Goal: Task Accomplishment & Management: Complete application form

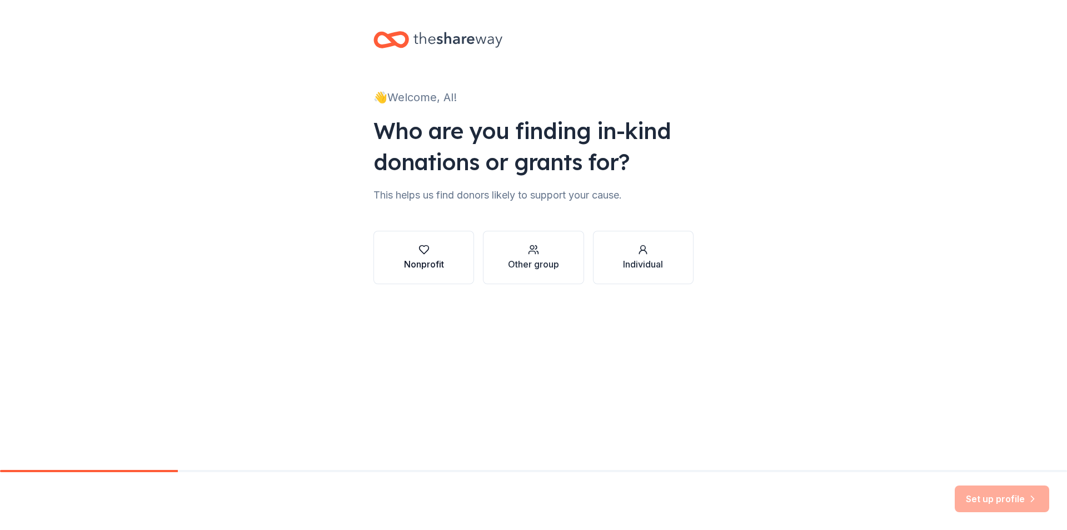
click at [418, 258] on div "Nonprofit" at bounding box center [424, 263] width 40 height 13
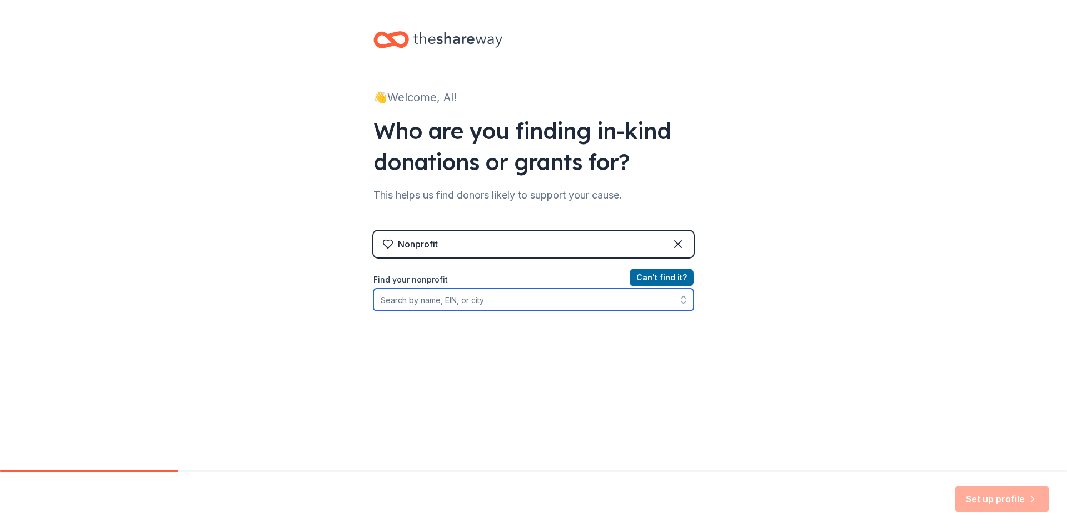
click at [407, 300] on input "Find your nonprofit" at bounding box center [533, 299] width 320 height 22
type input "Freeport Memorial"
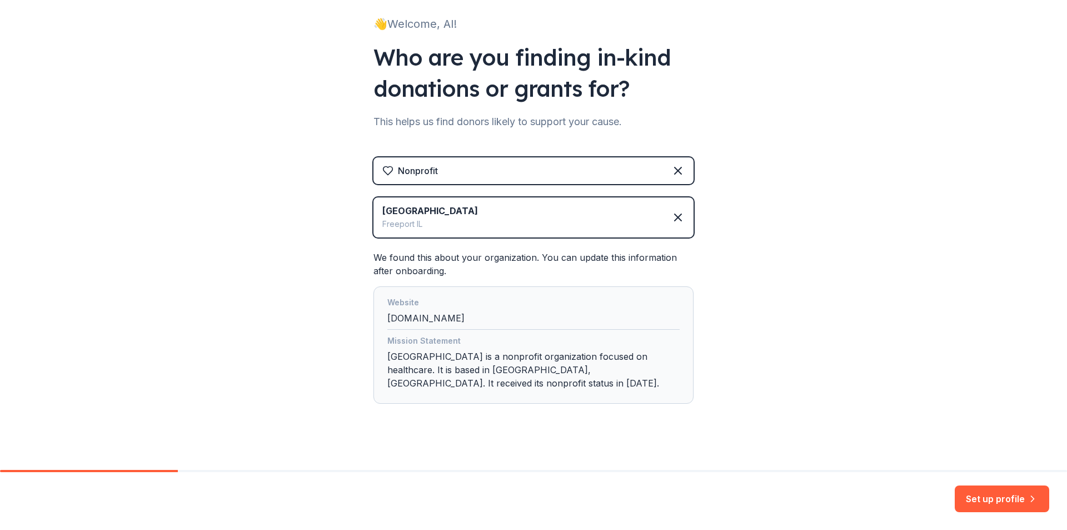
scroll to position [83, 0]
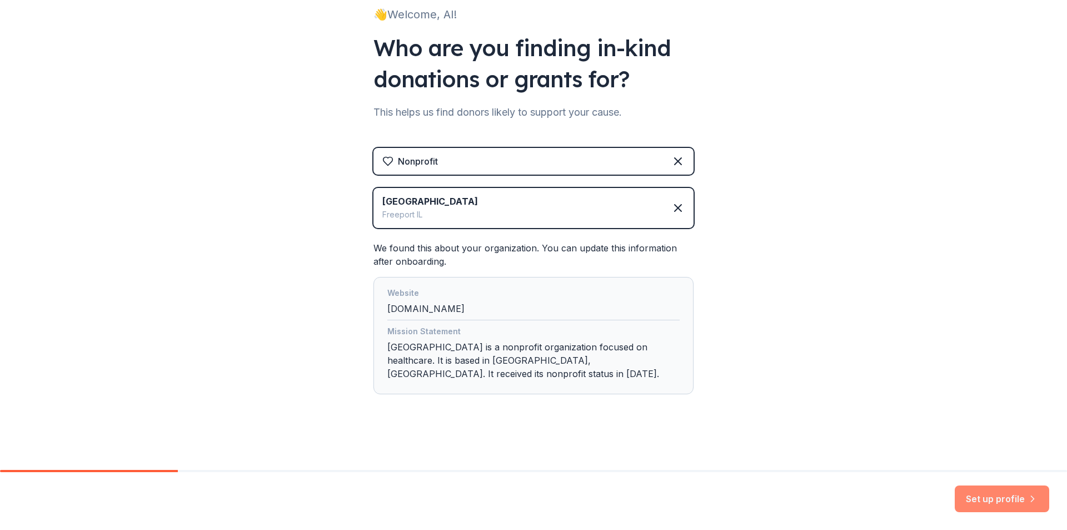
click at [996, 499] on button "Set up profile" at bounding box center [1002, 498] width 94 height 27
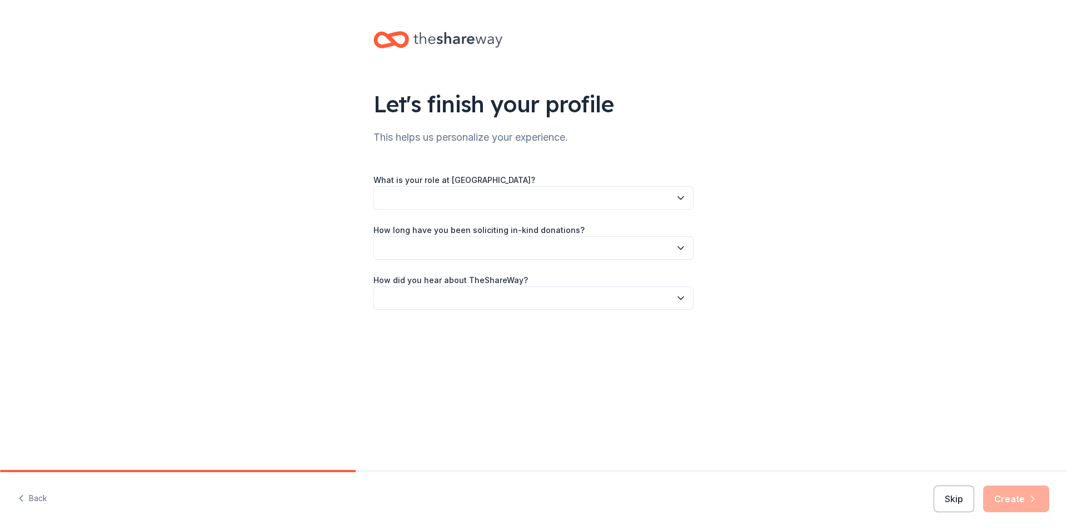
click at [464, 197] on button "button" at bounding box center [533, 197] width 320 height 23
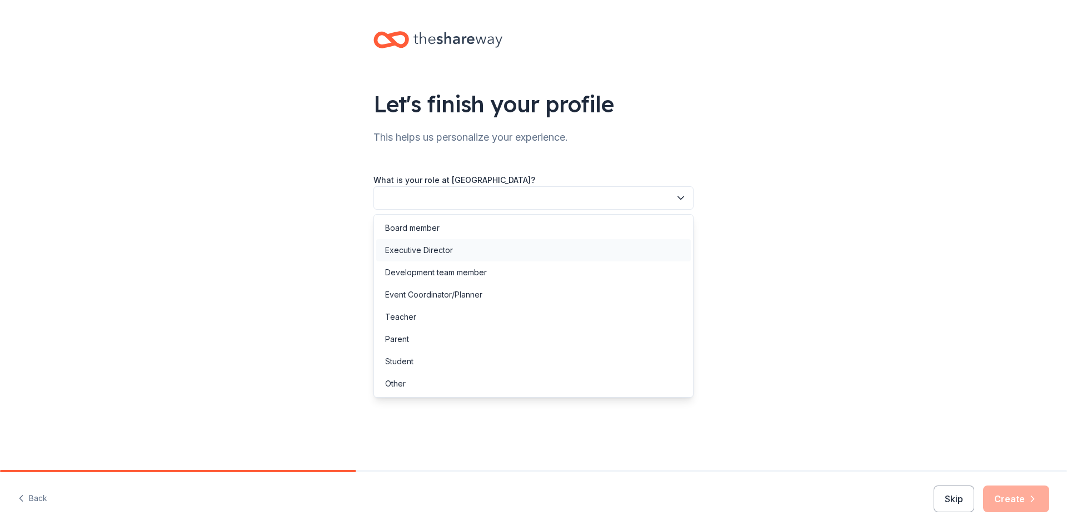
click at [438, 245] on div "Executive Director" at bounding box center [419, 249] width 68 height 13
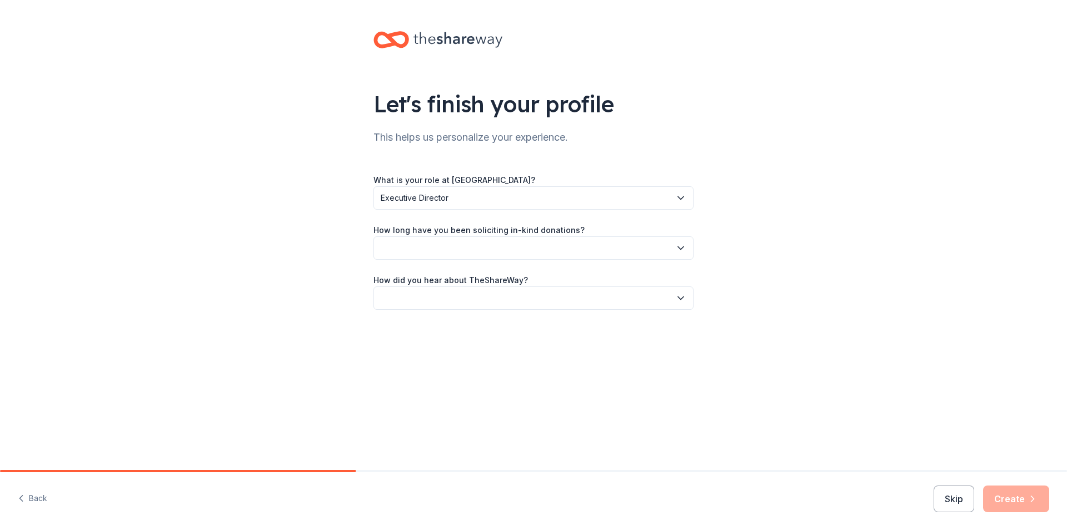
click at [469, 196] on span "Executive Director" at bounding box center [526, 197] width 290 height 13
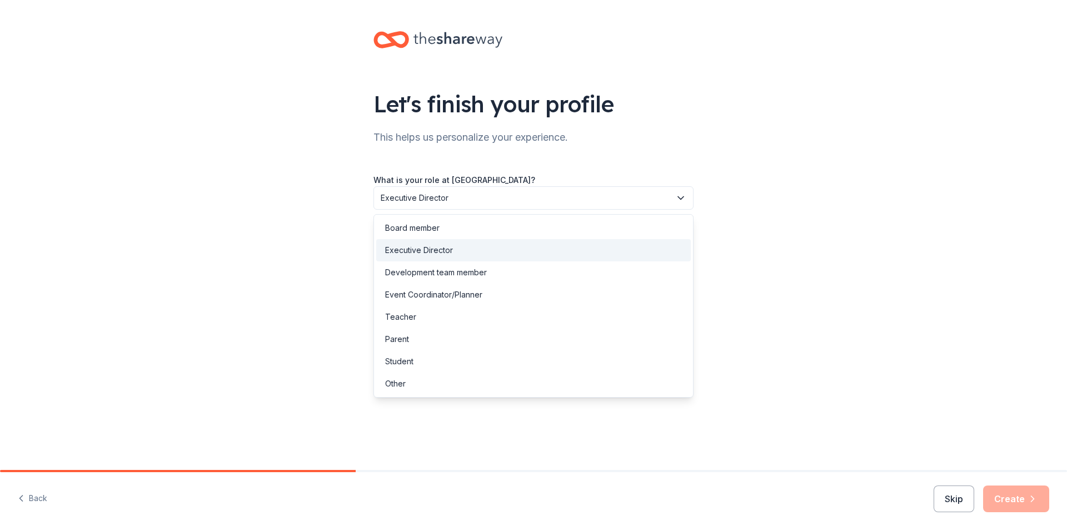
click at [469, 196] on span "Executive Director" at bounding box center [526, 197] width 290 height 13
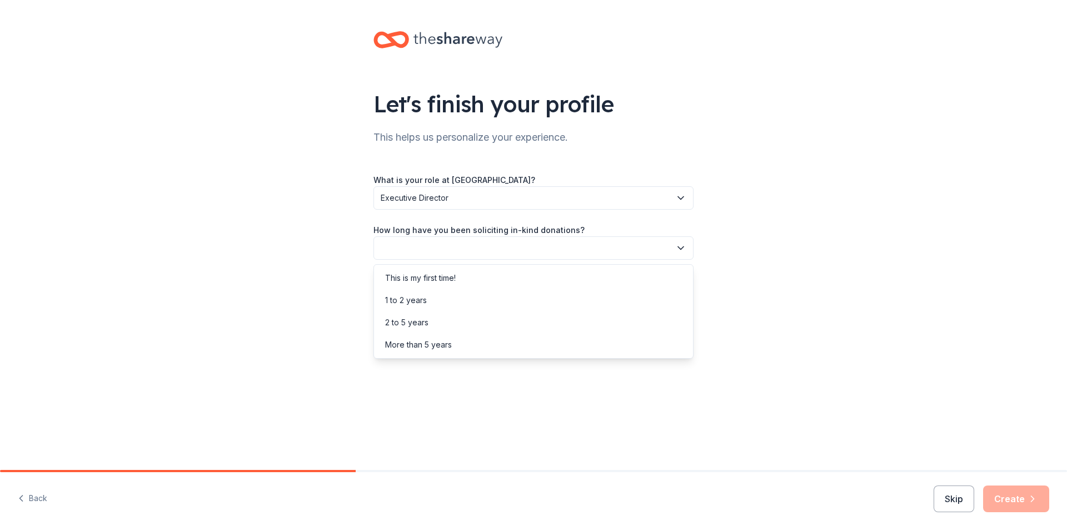
click at [442, 243] on button "button" at bounding box center [533, 247] width 320 height 23
click at [413, 339] on div "More than 5 years" at bounding box center [418, 344] width 67 height 13
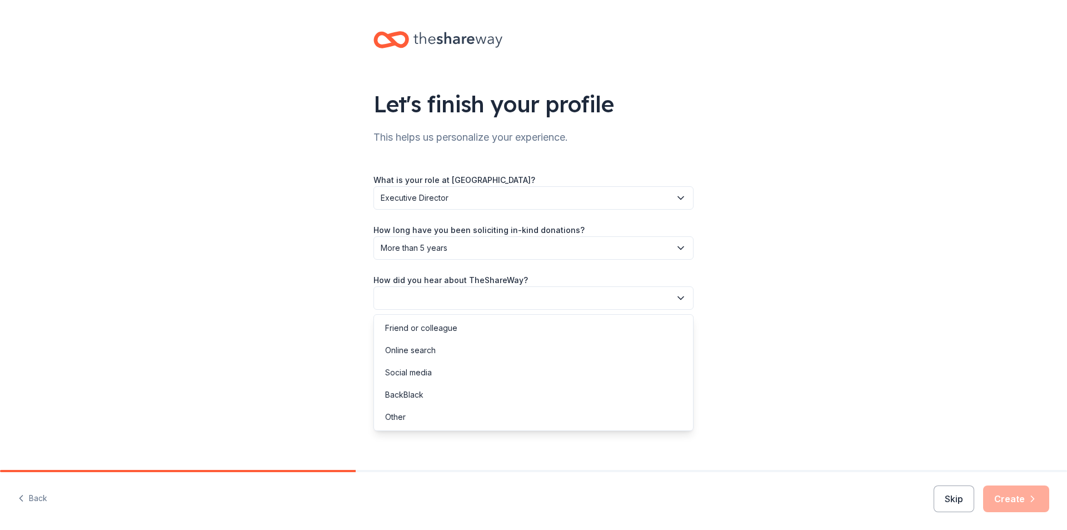
click at [435, 293] on button "button" at bounding box center [533, 297] width 320 height 23
click at [408, 412] on div "Other" at bounding box center [533, 417] width 315 height 22
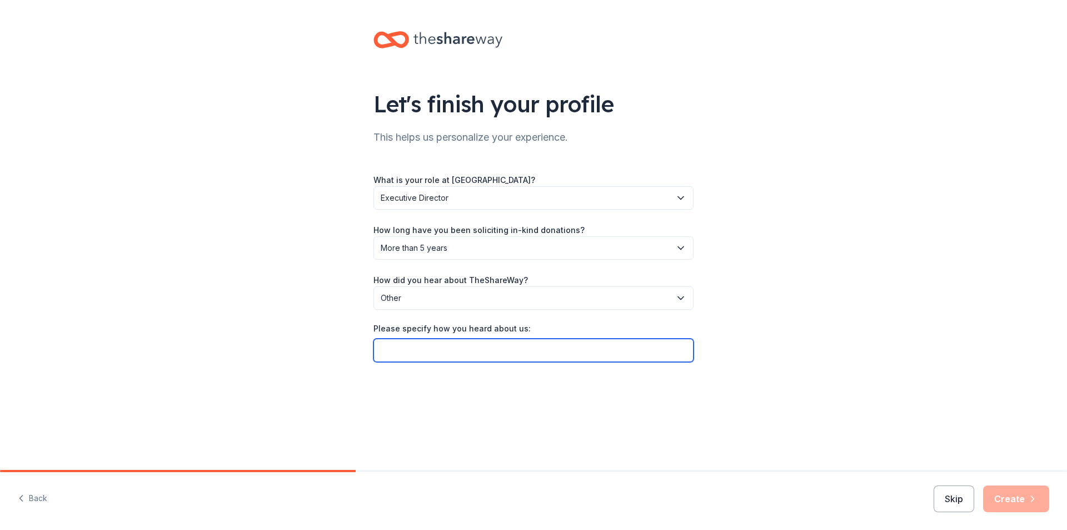
click at [447, 355] on input "Please specify how you heard about us:" at bounding box center [533, 349] width 320 height 23
type input "Non Profit Cooperative"
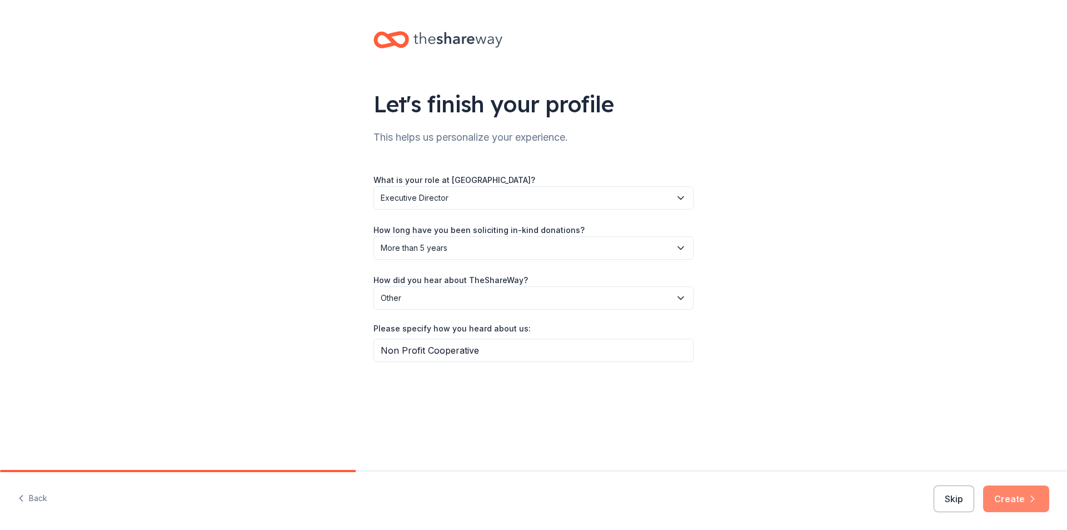
click at [1018, 495] on button "Create" at bounding box center [1016, 498] width 66 height 27
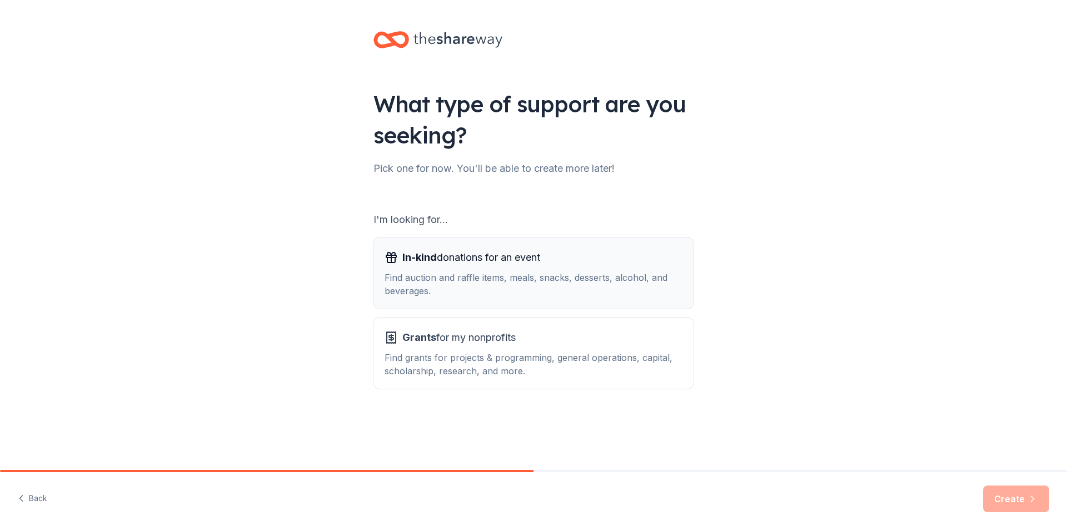
click at [450, 263] on span "In-kind donations for an event" at bounding box center [471, 257] width 138 height 18
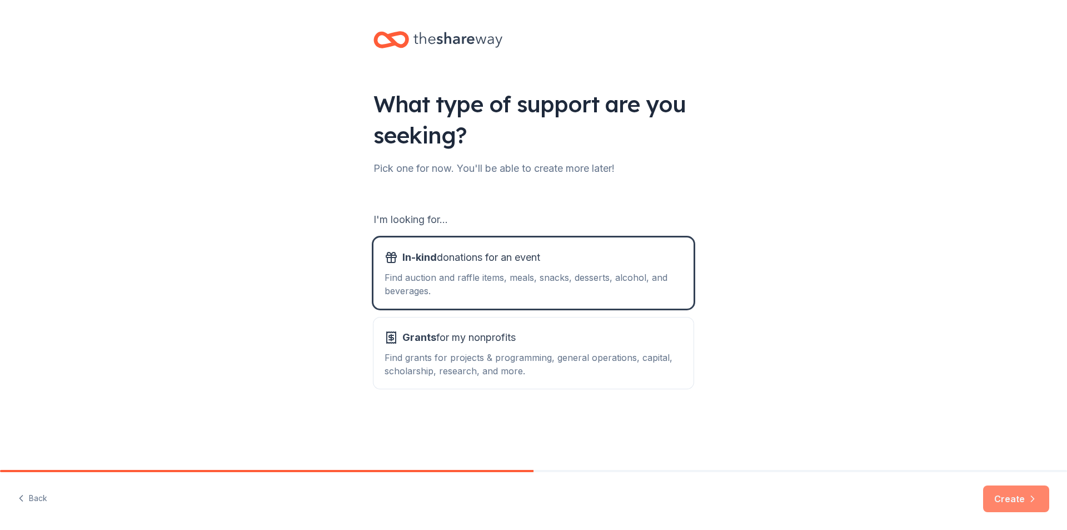
click at [1011, 496] on button "Create" at bounding box center [1016, 498] width 66 height 27
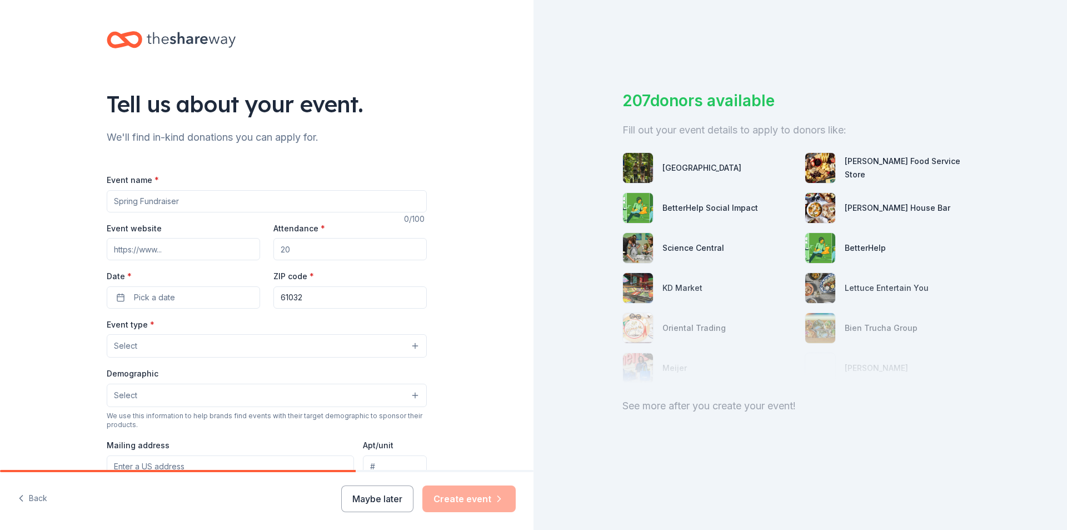
drag, startPoint x: 179, startPoint y: 201, endPoint x: 98, endPoint y: 201, distance: 81.1
click at [98, 201] on div "Tell us about your event. We'll find in-kind donations you can apply for. Event…" at bounding box center [267, 370] width 356 height 740
type input "FHN Gala"
click at [176, 252] on input "Event website" at bounding box center [183, 249] width 153 height 22
paste input "https://www.fhn.org/gala2025.asp"
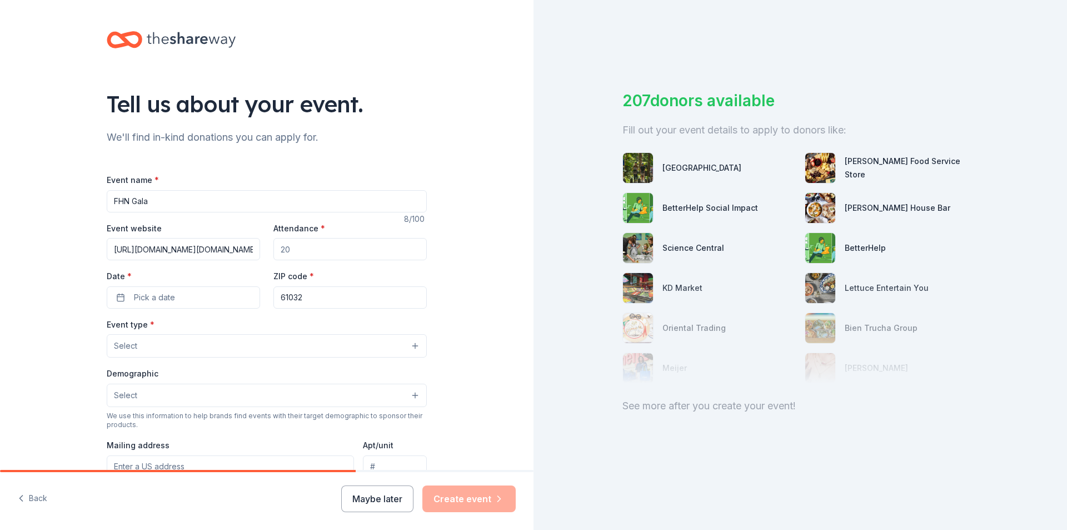
type input "https://www.fhn.org/gala2025.asp"
click at [299, 253] on input "Attendance *" at bounding box center [349, 249] width 153 height 22
type input "300"
click at [171, 292] on button "Pick a date" at bounding box center [183, 297] width 153 height 22
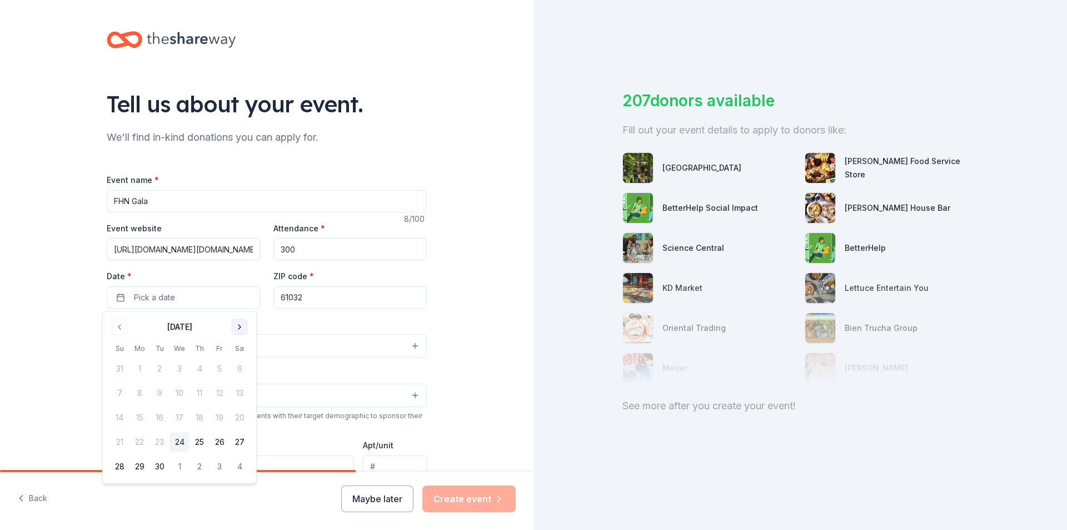
click at [241, 326] on button "Go to next month" at bounding box center [240, 327] width 16 height 16
click at [219, 415] on button "14" at bounding box center [220, 417] width 20 height 20
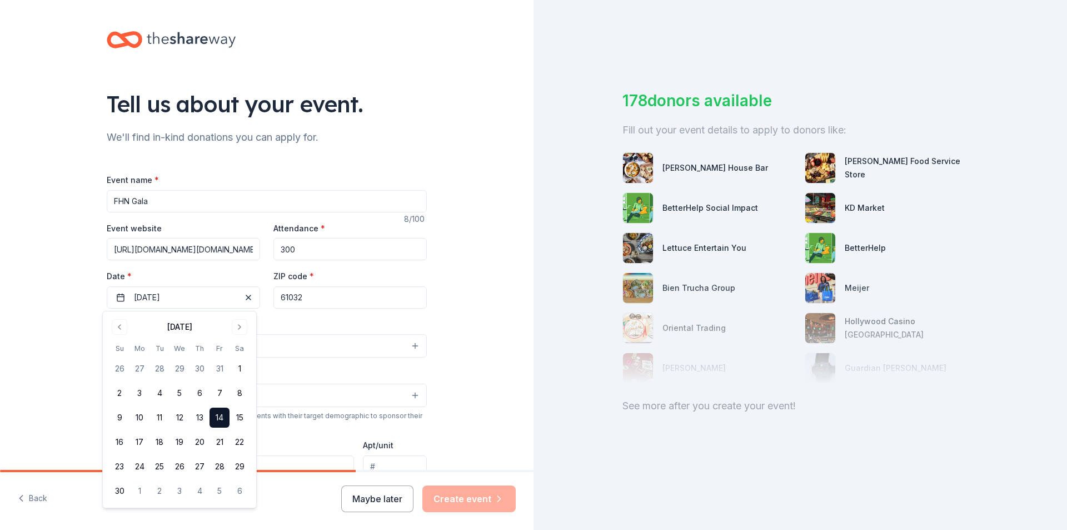
click at [311, 320] on div "Event type * Select" at bounding box center [267, 337] width 320 height 41
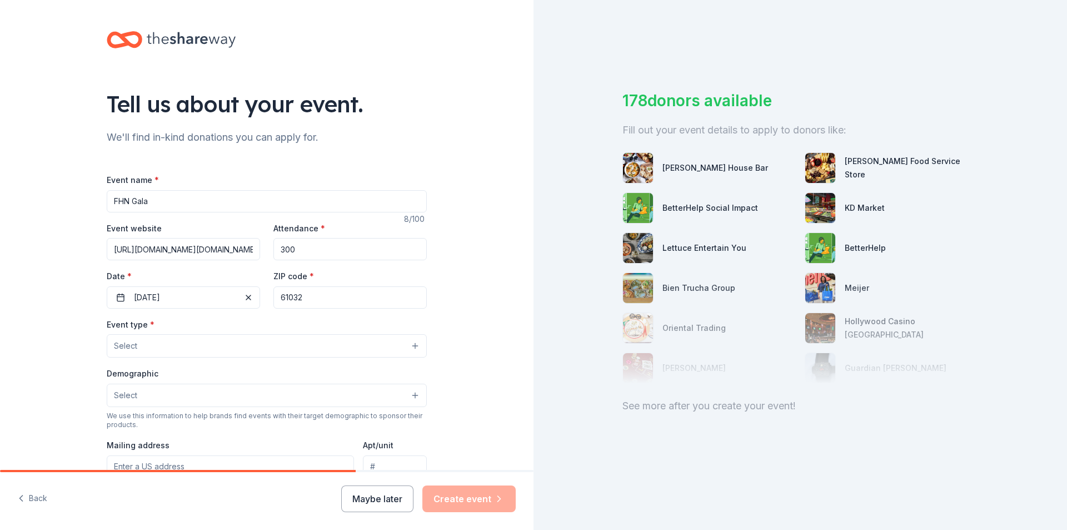
click at [162, 349] on button "Select" at bounding box center [267, 345] width 320 height 23
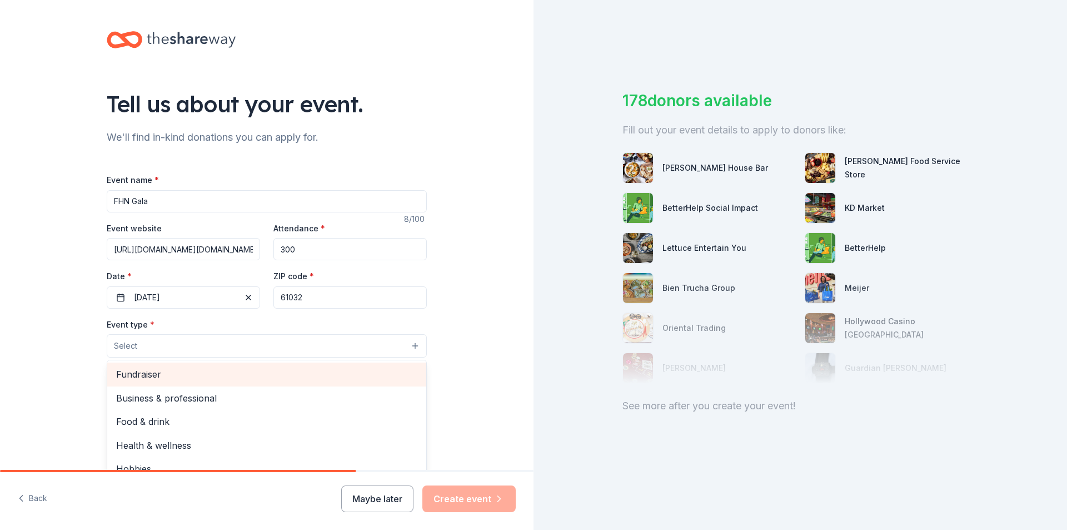
click at [149, 376] on span "Fundraiser" at bounding box center [266, 374] width 301 height 14
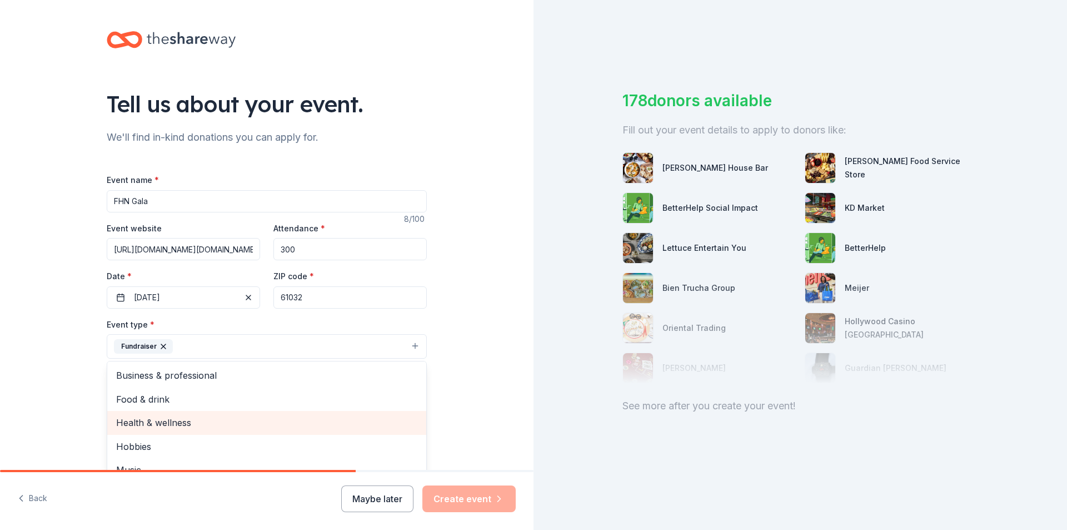
click at [183, 422] on span "Health & wellness" at bounding box center [266, 422] width 301 height 14
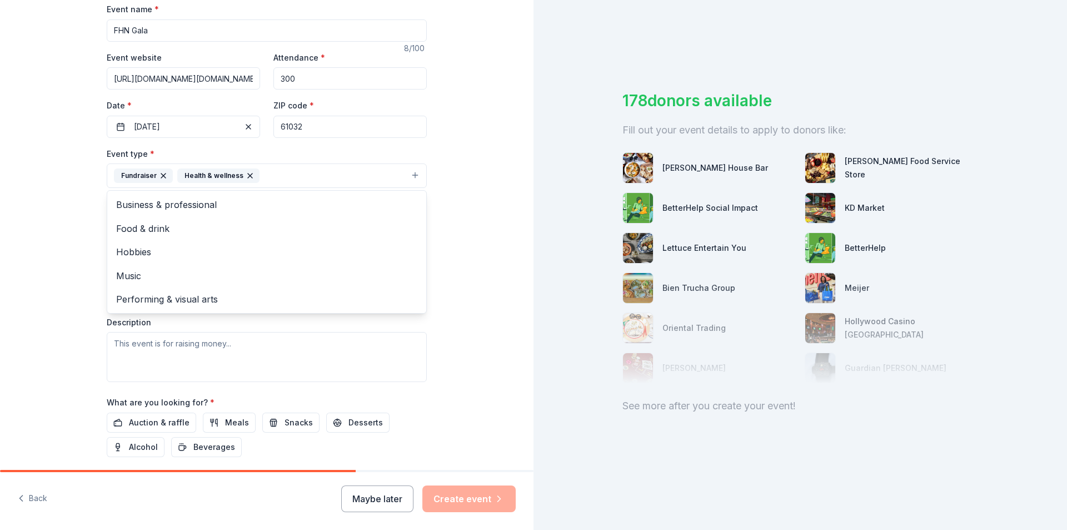
scroll to position [222, 0]
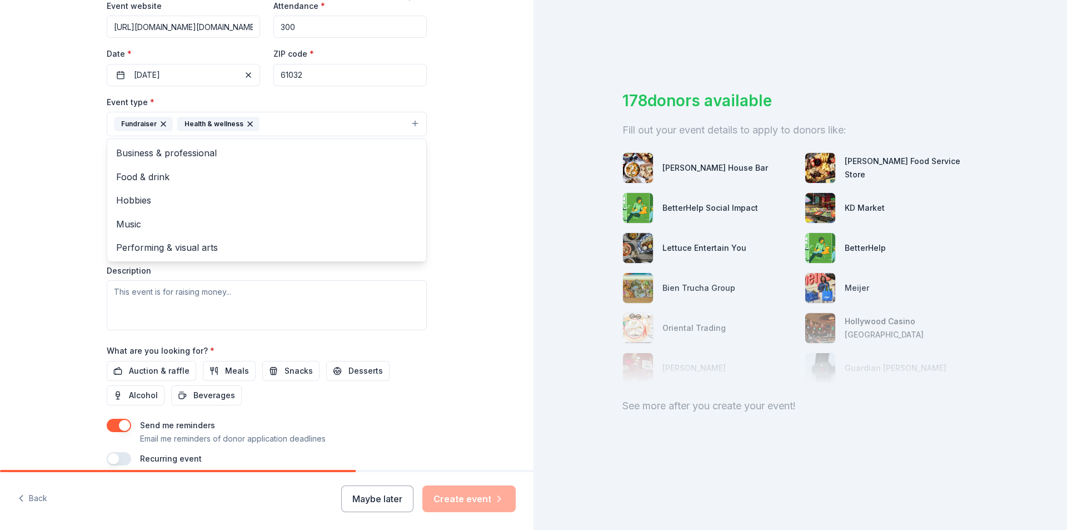
click at [203, 300] on div "Event type * Fundraiser Health & wellness Business & professional Food & drink …" at bounding box center [267, 212] width 320 height 235
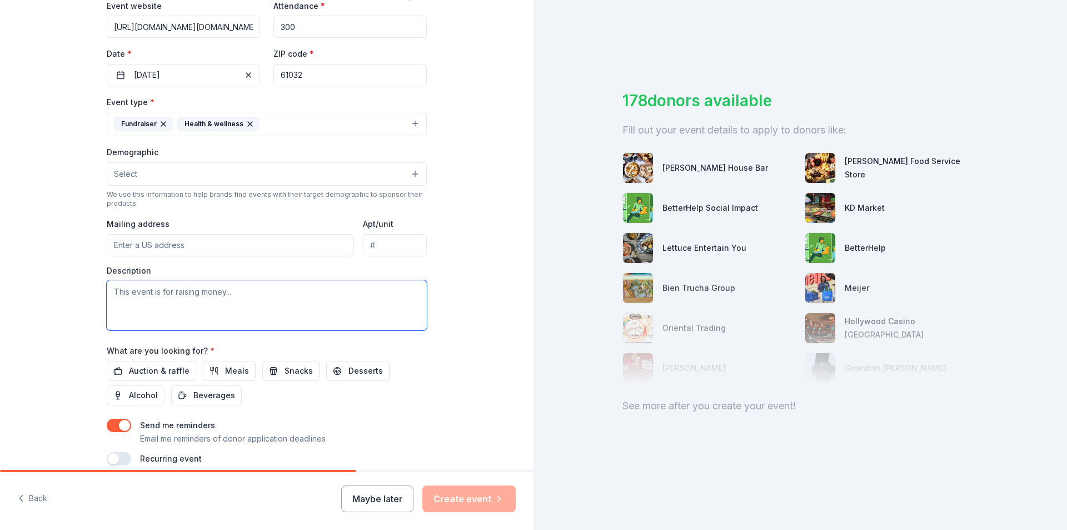
click at [113, 293] on textarea at bounding box center [267, 305] width 320 height 50
click at [131, 295] on textarea at bounding box center [267, 305] width 320 height 50
paste textarea "Each year, FHN holds its Festival of Trees Gala to raise funds for a larger pro…"
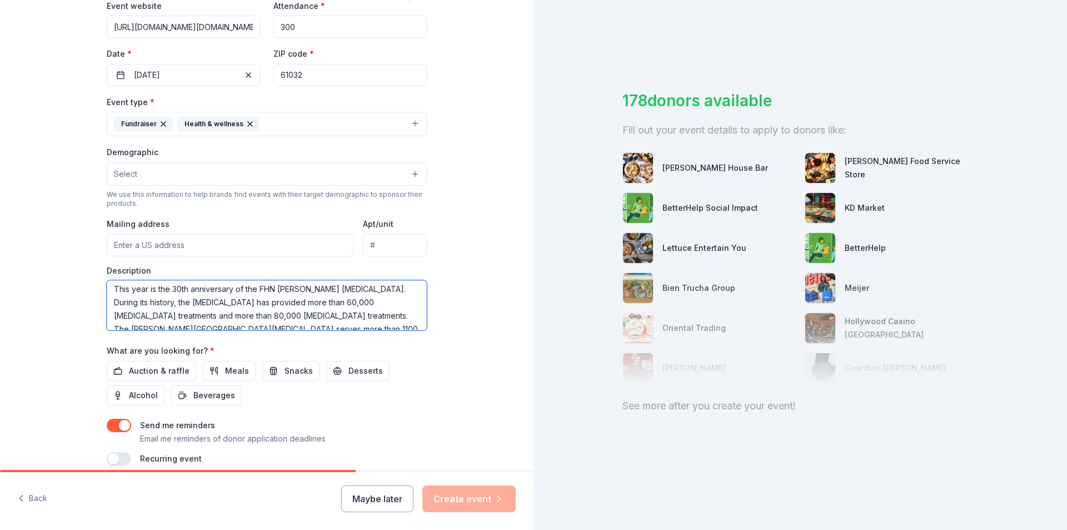
scroll to position [93, 0]
click at [289, 306] on textarea "Each year, FHN holds its Festival of Trees Gala to raise funds for a larger pro…" at bounding box center [267, 305] width 320 height 50
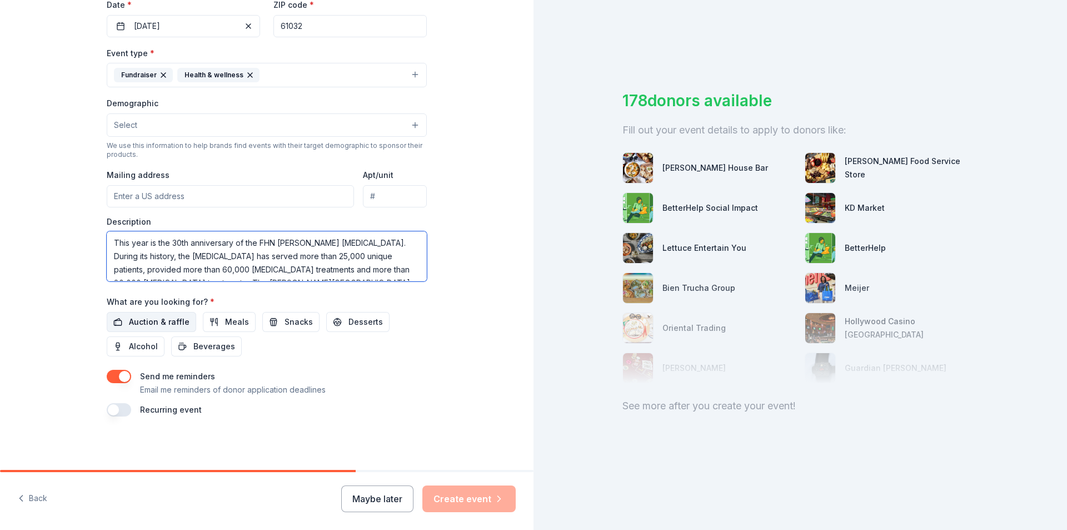
type textarea "Each year, FHN holds its Festival of Trees Gala to raise funds for a larger pro…"
click at [160, 319] on span "Auction & raffle" at bounding box center [159, 321] width 61 height 13
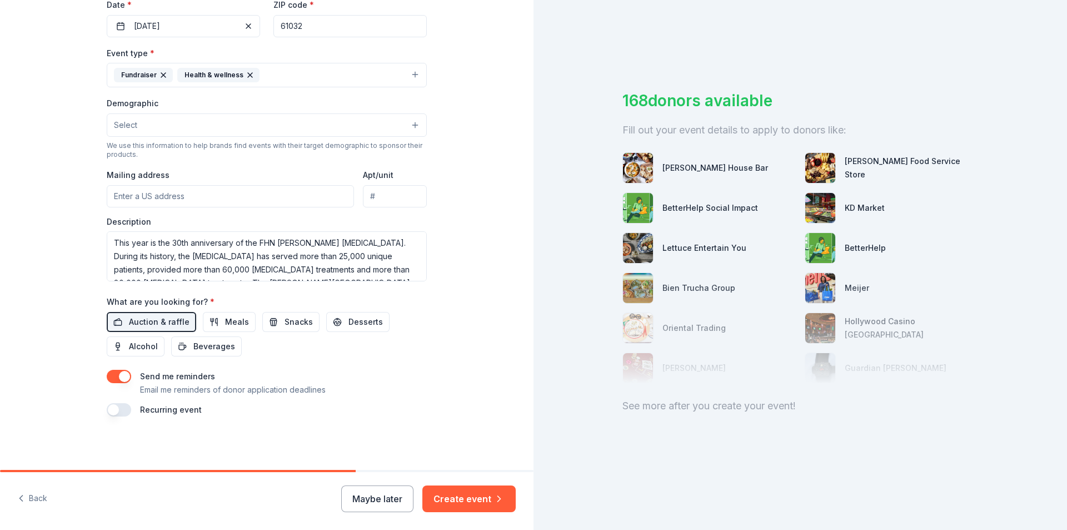
click at [407, 465] on div "Tell us about your event. We'll find in-kind donations you can apply for. Event…" at bounding box center [267, 99] width 356 height 741
click at [451, 494] on button "Create event" at bounding box center [468, 498] width 93 height 27
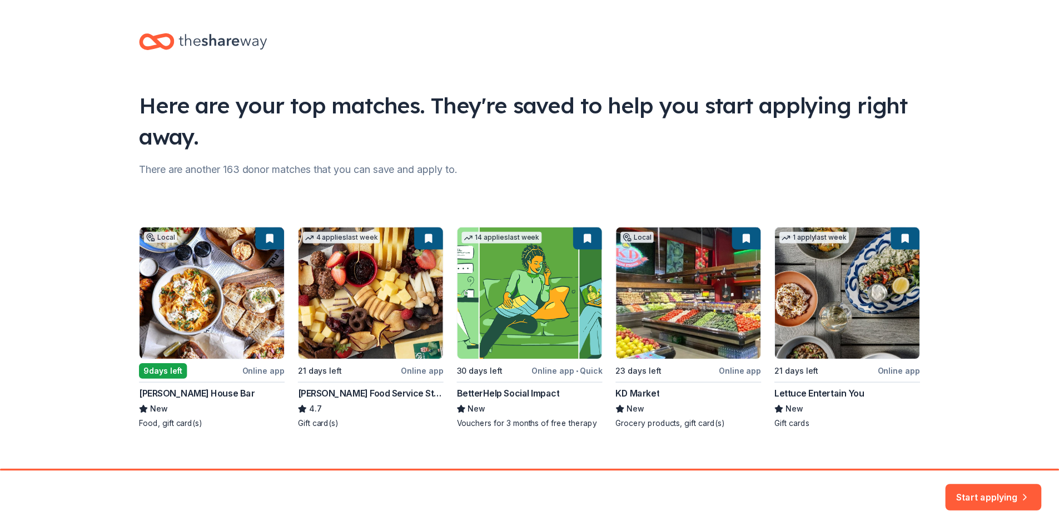
scroll to position [13, 0]
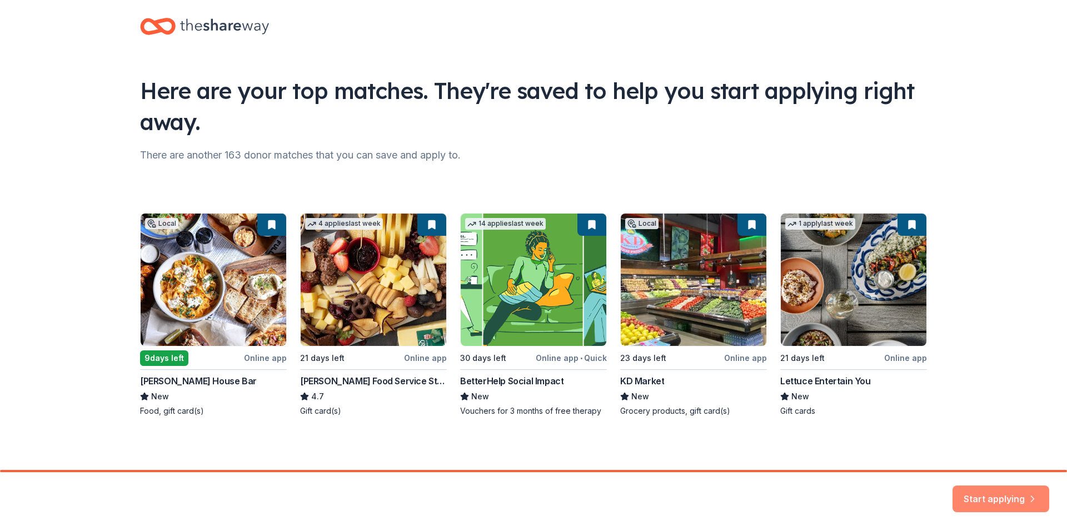
click at [1007, 491] on button "Start applying" at bounding box center [1001, 492] width 97 height 27
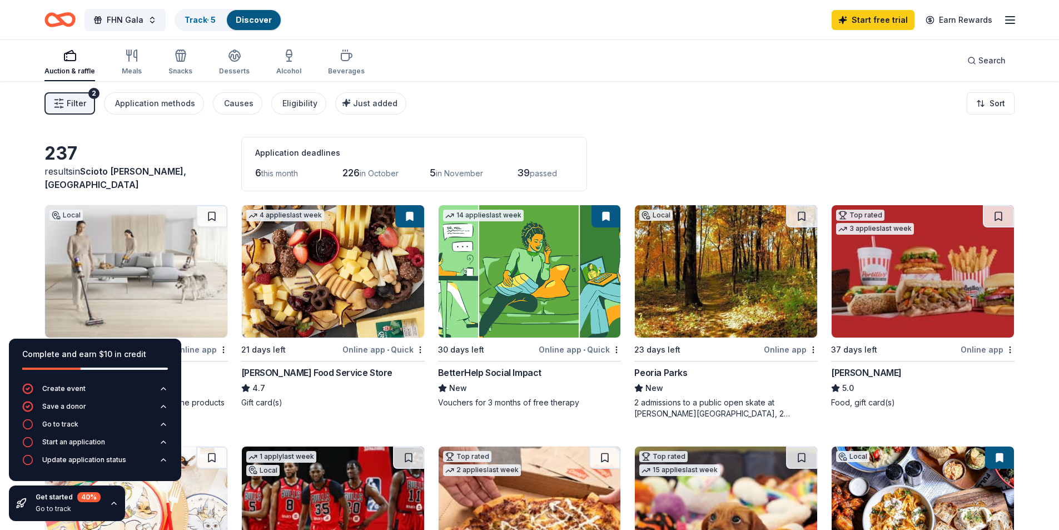
click at [73, 106] on span "Filter" at bounding box center [76, 103] width 19 height 13
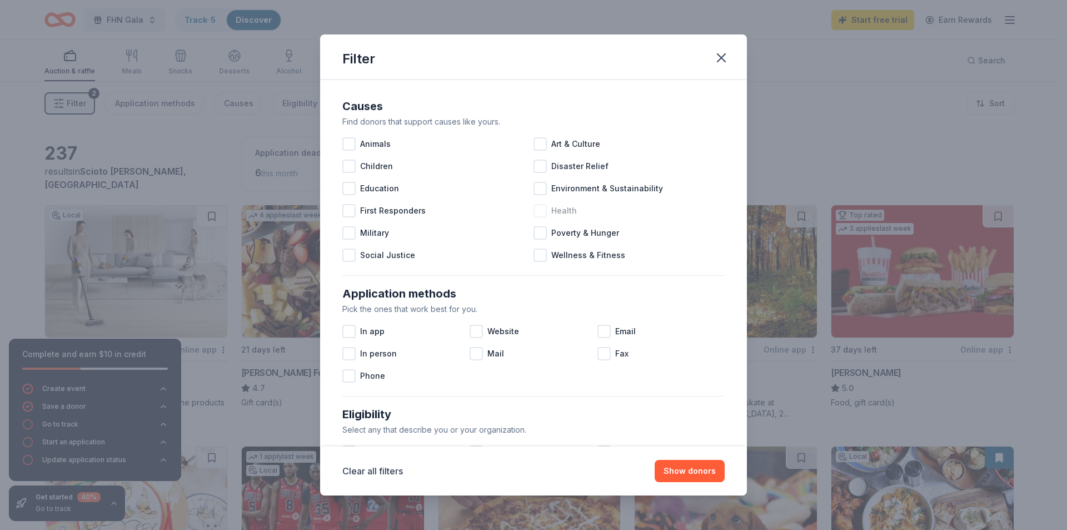
click at [539, 213] on div at bounding box center [540, 210] width 13 height 13
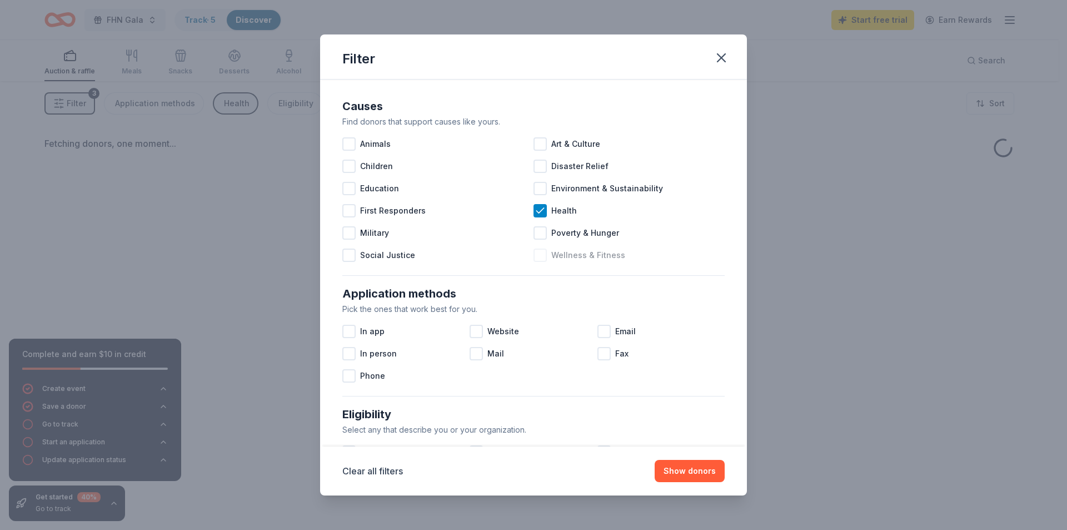
click at [537, 252] on div at bounding box center [540, 254] width 13 height 13
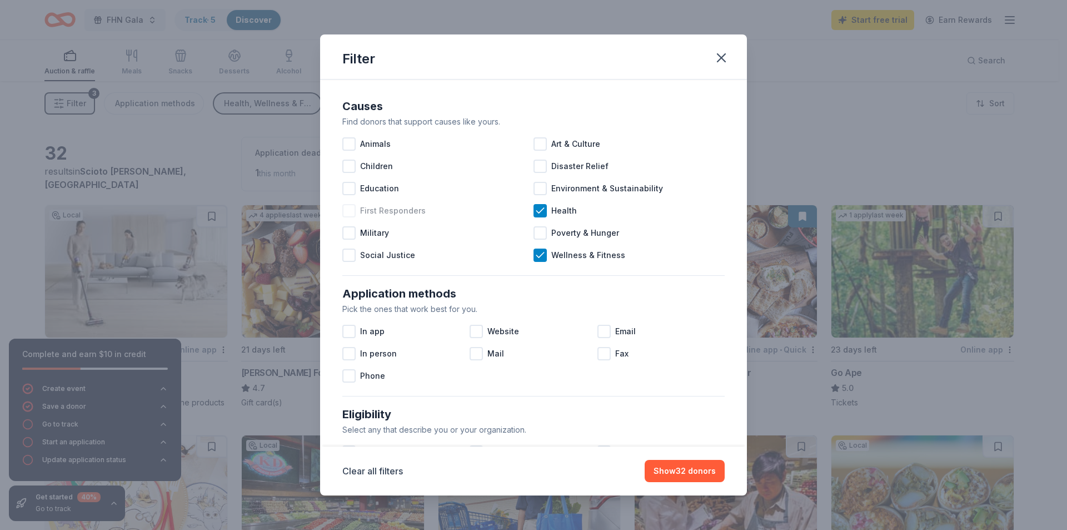
click at [345, 212] on div at bounding box center [348, 210] width 13 height 13
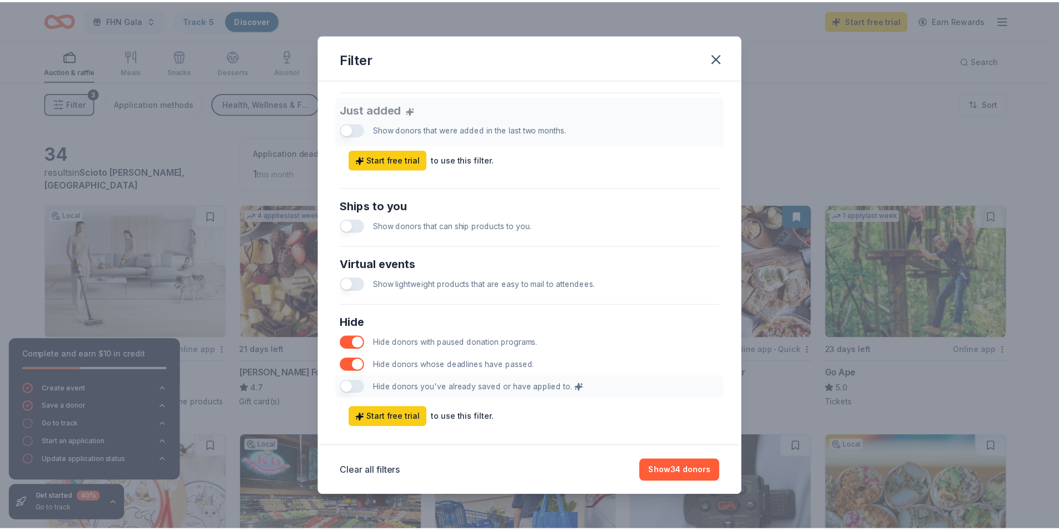
scroll to position [441, 0]
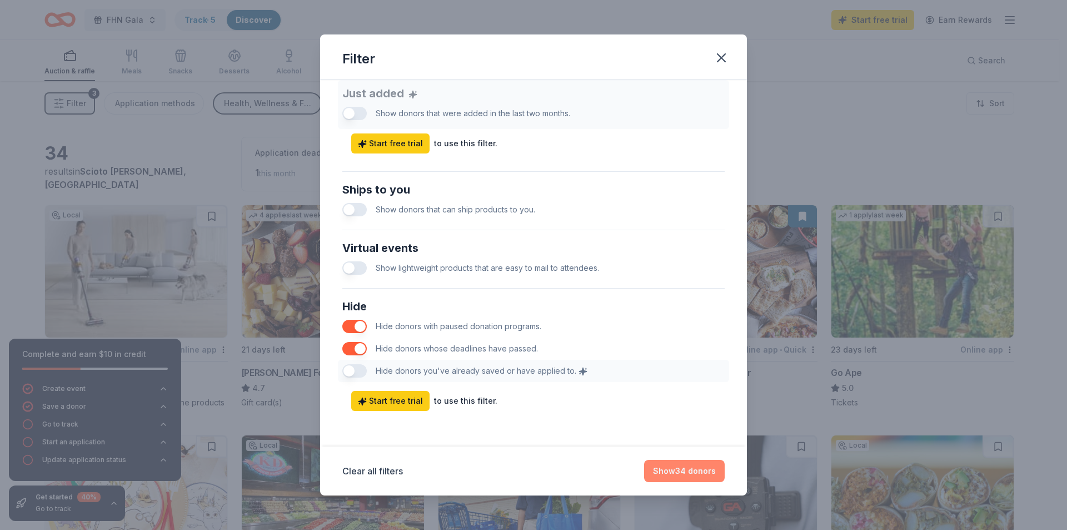
click at [674, 470] on button "Show 34 donors" at bounding box center [684, 471] width 81 height 22
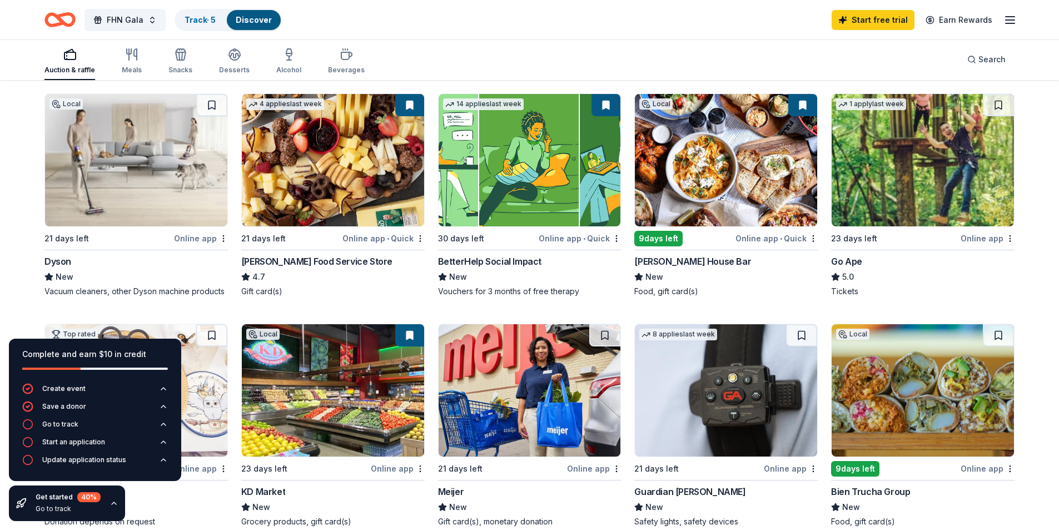
scroll to position [56, 0]
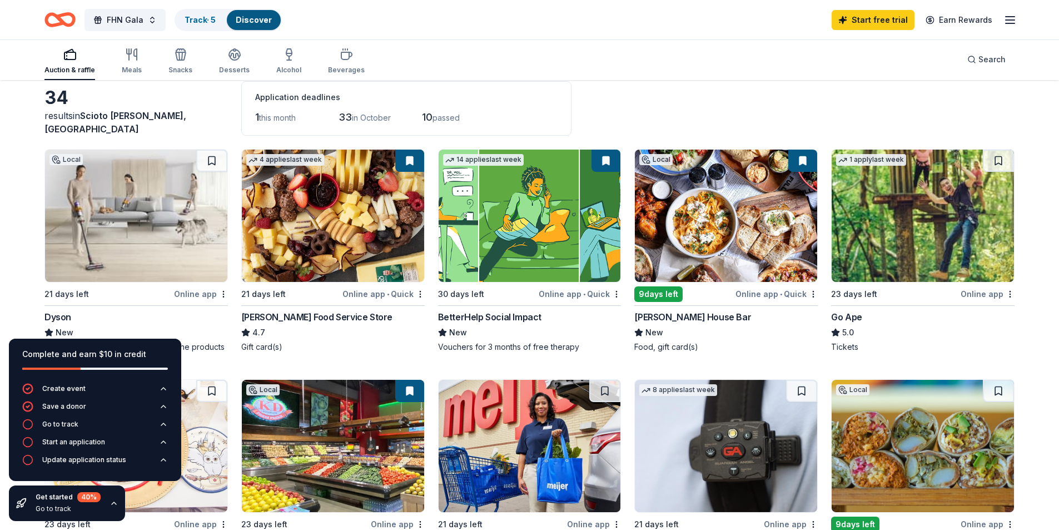
click at [856, 315] on div "Go Ape" at bounding box center [846, 316] width 31 height 13
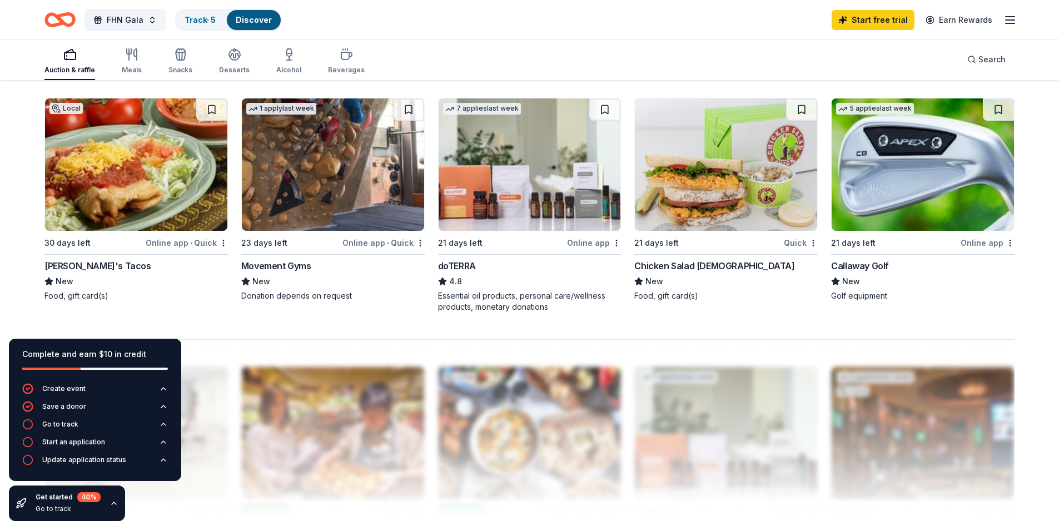
scroll to position [834, 0]
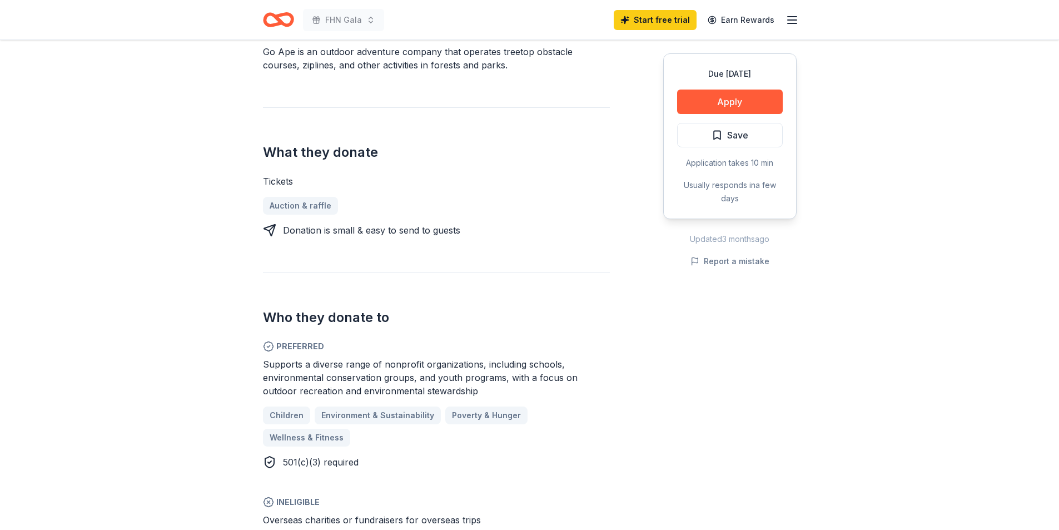
scroll to position [500, 0]
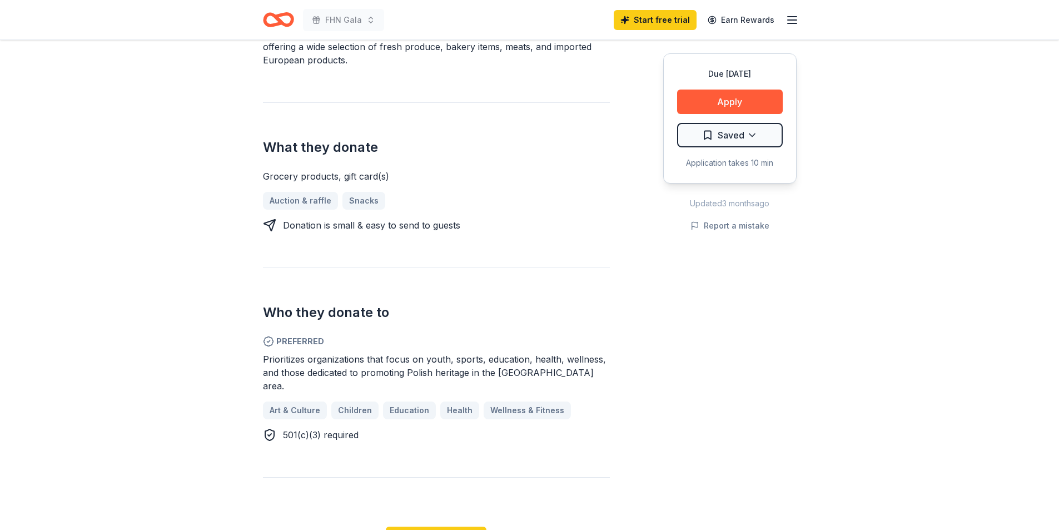
scroll to position [389, 0]
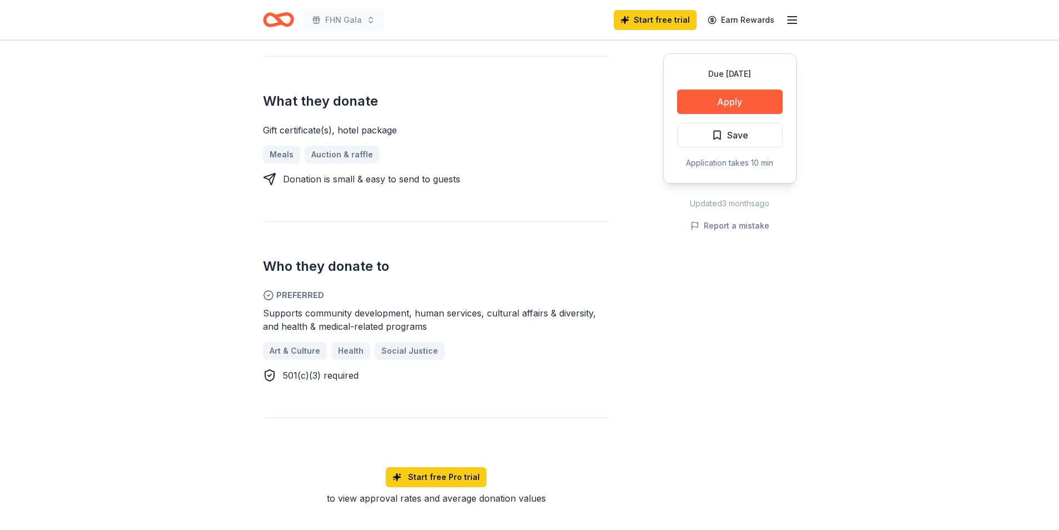
scroll to position [333, 0]
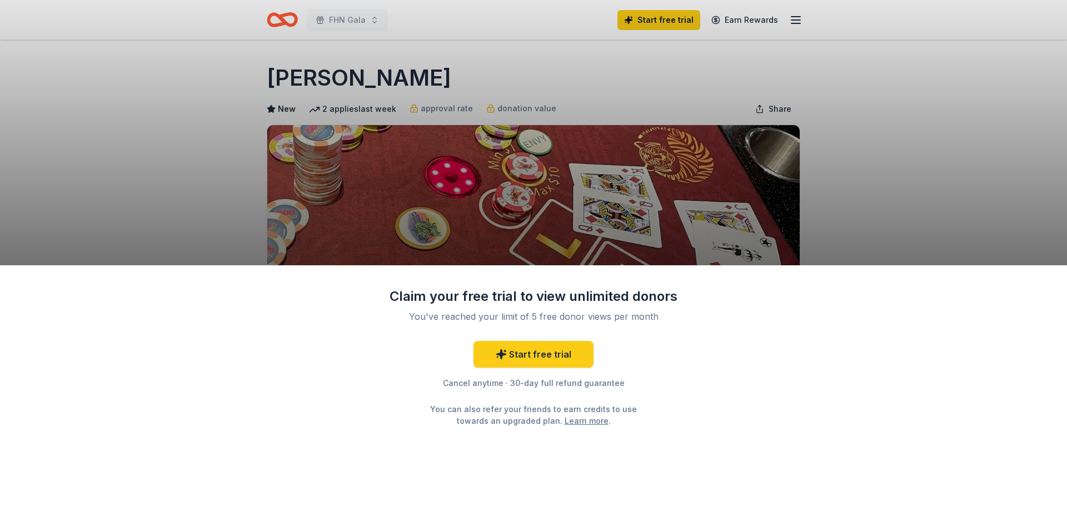
click at [905, 139] on div "Claim your free trial to view unlimited donors You've reached your limit of 5 f…" at bounding box center [533, 265] width 1067 height 530
click at [901, 192] on div "Claim your free trial to view unlimited donors You've reached your limit of 5 f…" at bounding box center [533, 265] width 1067 height 530
click at [178, 98] on div "Claim your free trial to view unlimited donors You've reached your limit of 5 f…" at bounding box center [533, 265] width 1067 height 530
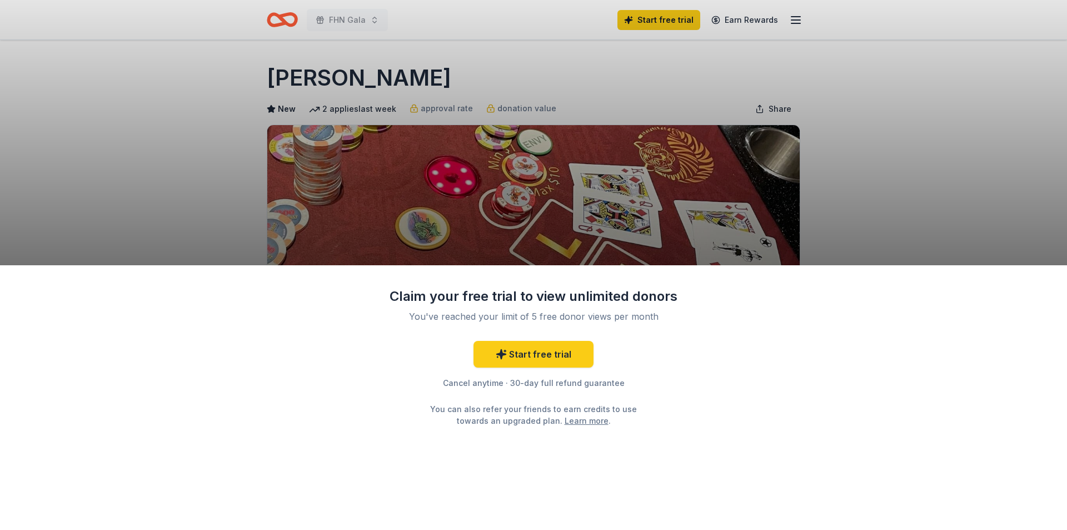
click at [998, 203] on div "Claim your free trial to view unlimited donors You've reached your limit of 5 f…" at bounding box center [533, 265] width 1067 height 530
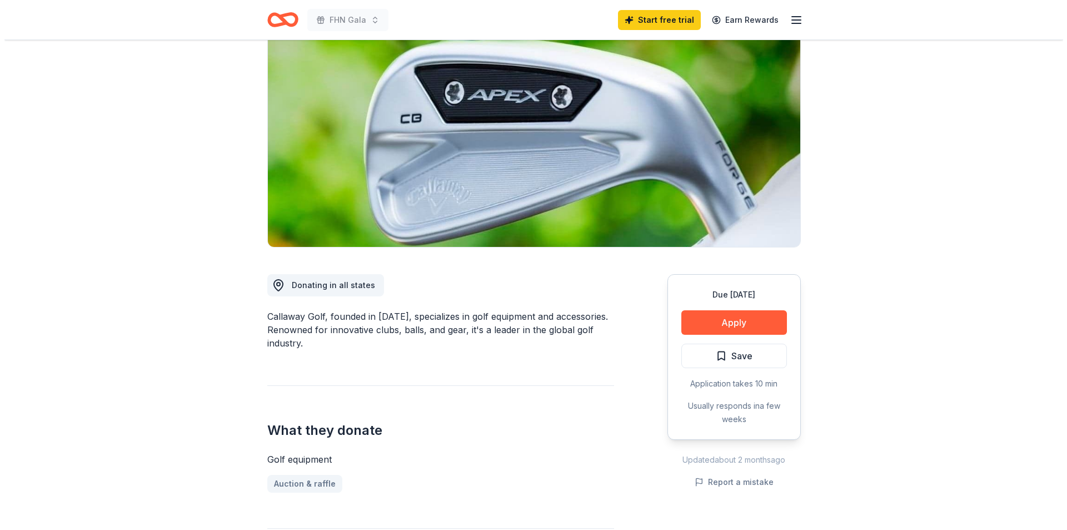
scroll to position [111, 0]
